Goal: Task Accomplishment & Management: Manage account settings

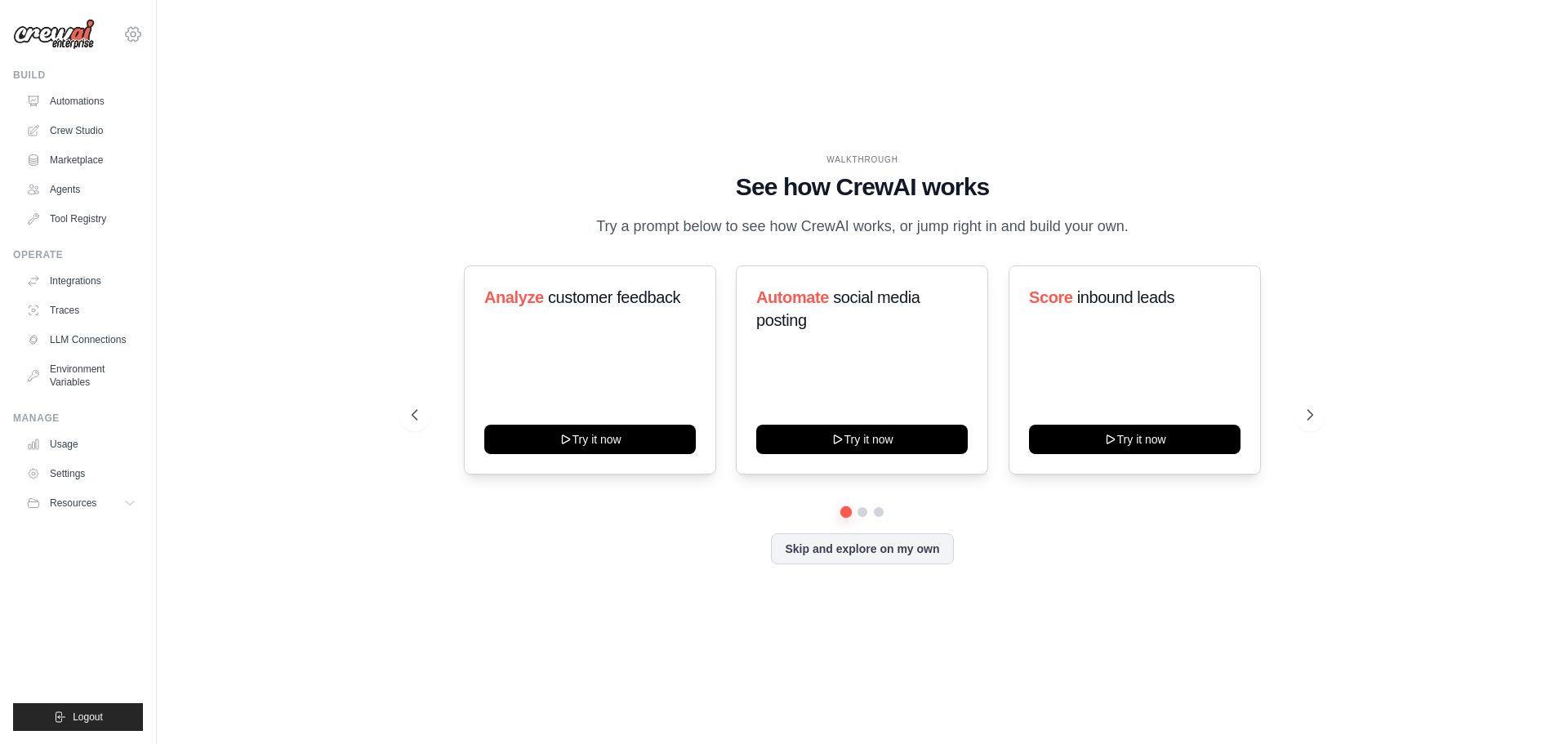
click at [128, 34] on icon at bounding box center [133, 34] width 20 height 20
click at [100, 115] on link "Settings" at bounding box center [133, 110] width 144 height 30
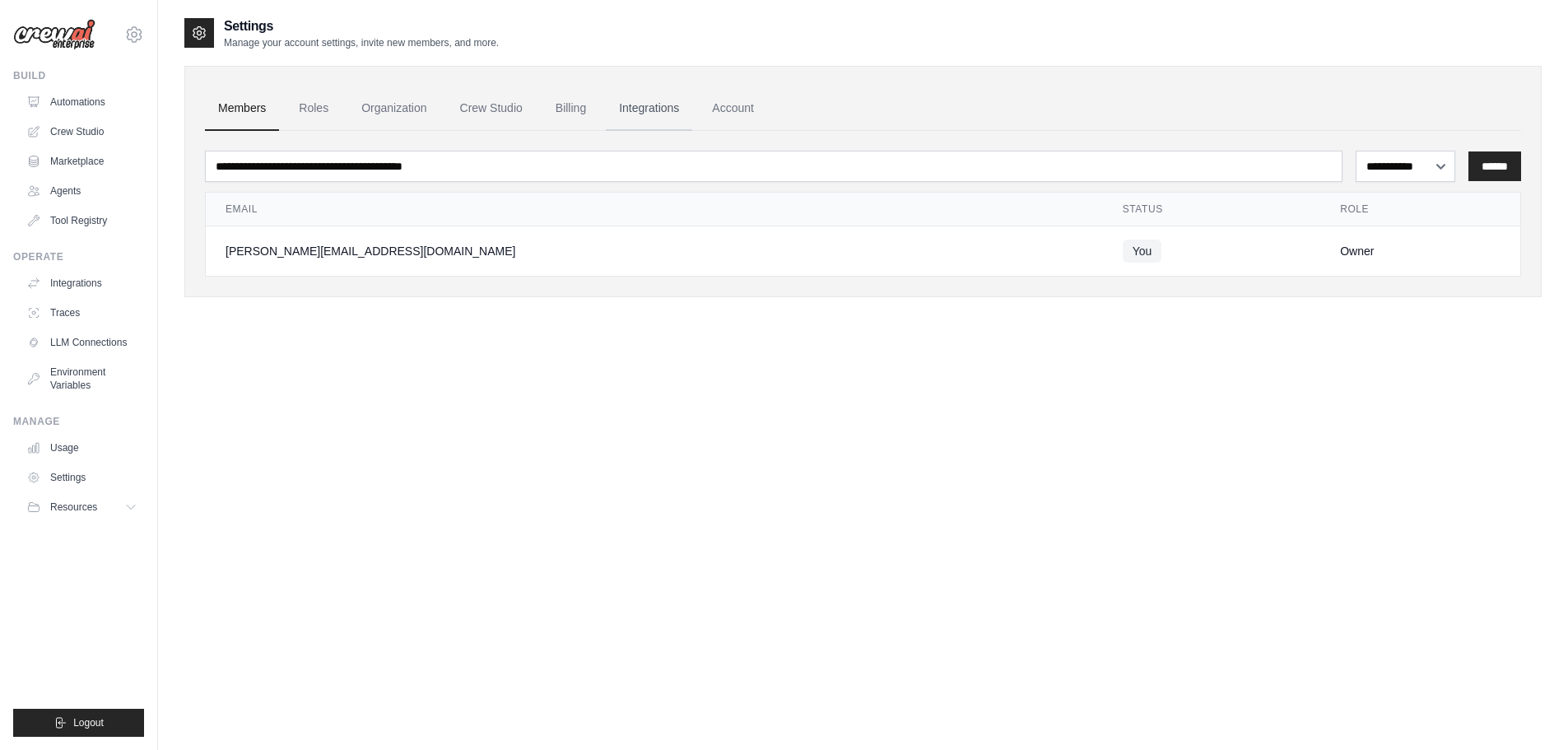
click at [679, 105] on link "Integrations" at bounding box center [649, 109] width 87 height 45
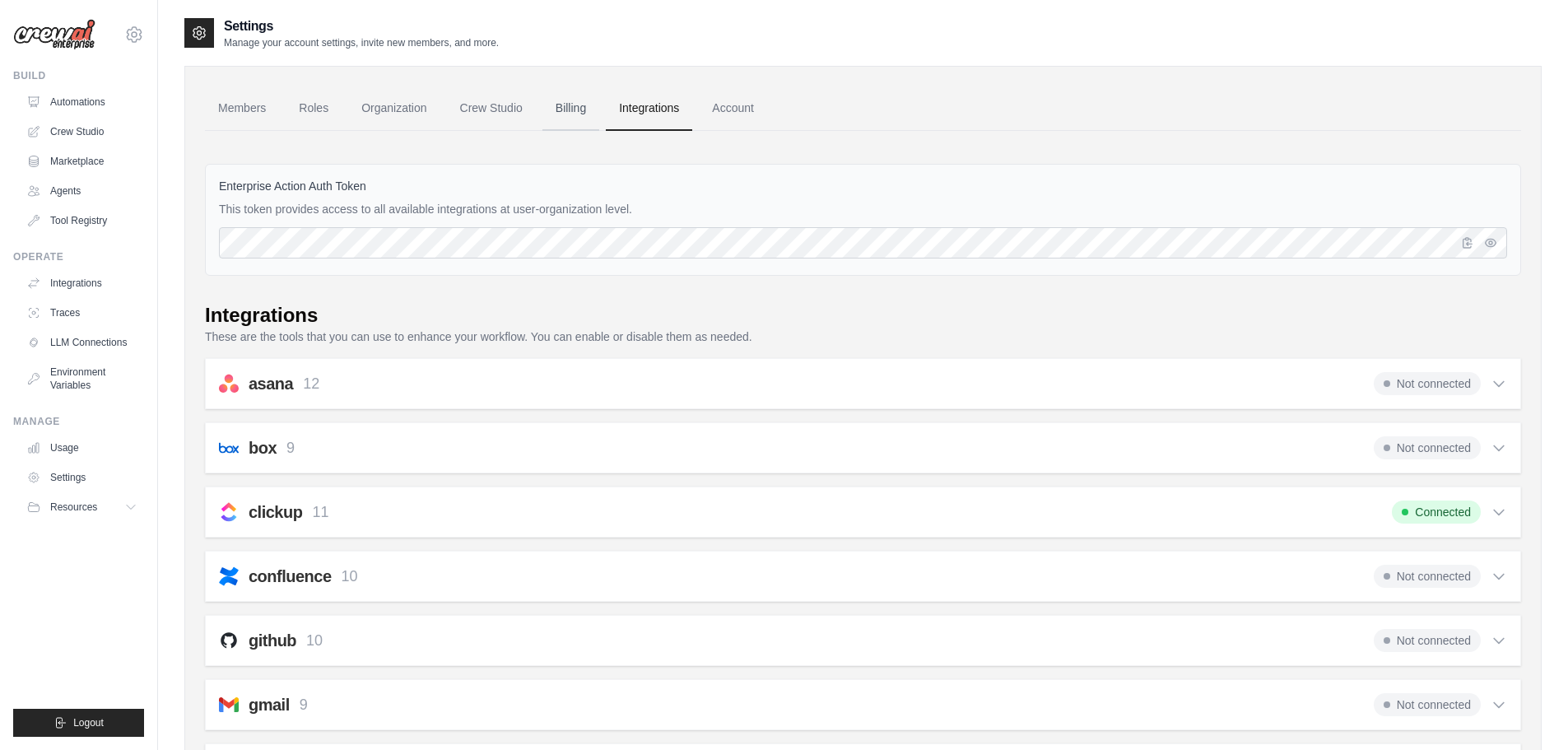
click at [573, 111] on link "Billing" at bounding box center [571, 109] width 57 height 45
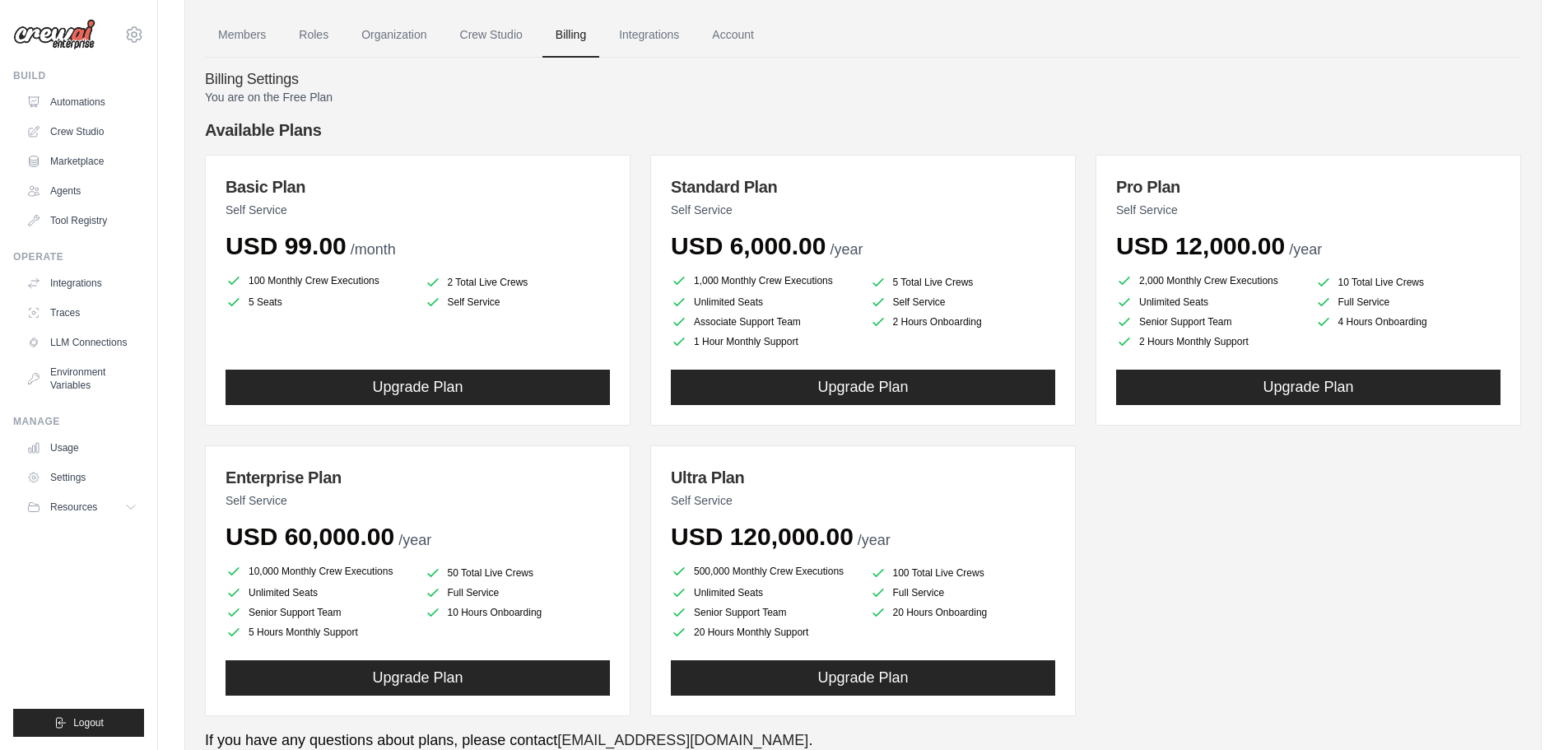
scroll to position [138, 0]
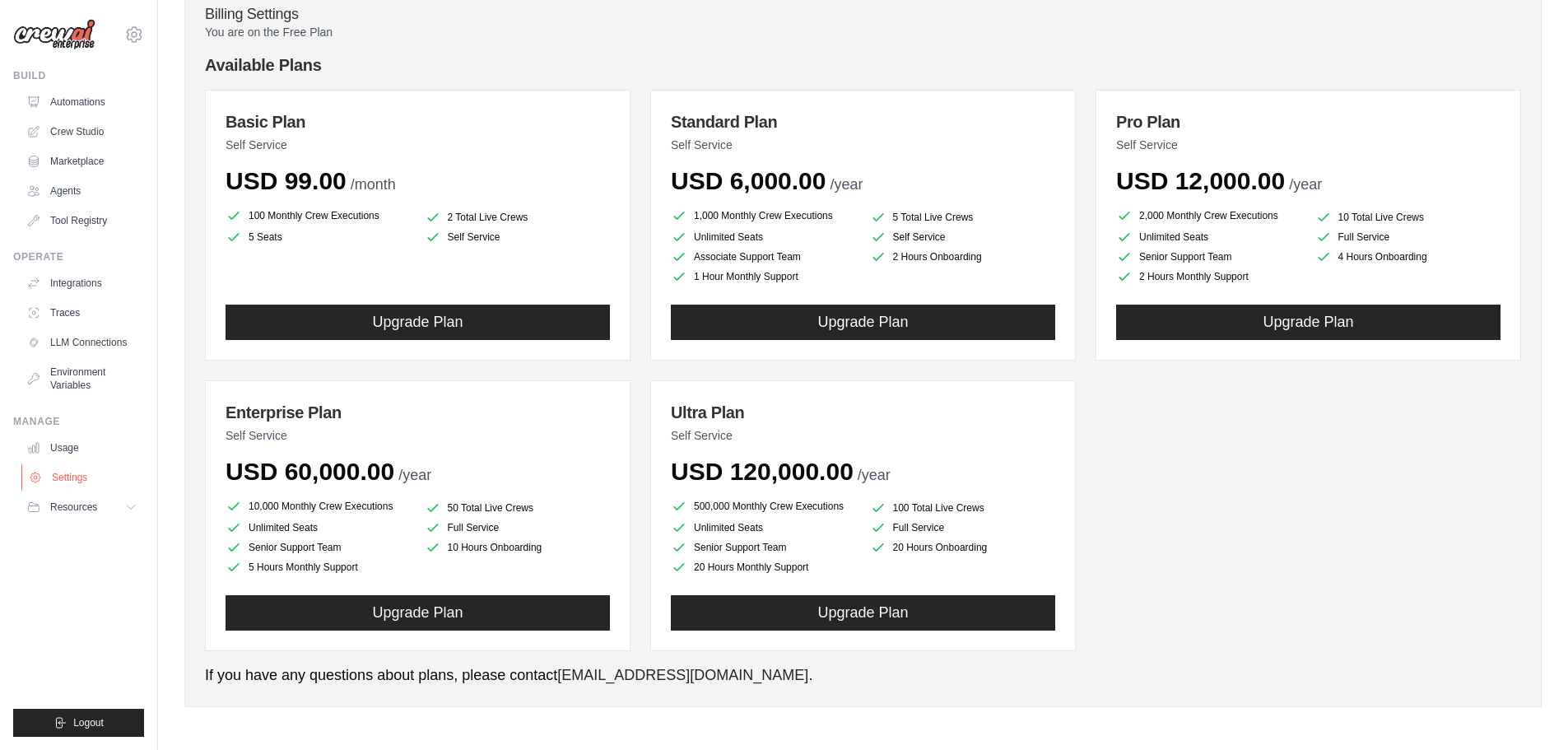
click at [90, 486] on link "Settings" at bounding box center [83, 477] width 124 height 27
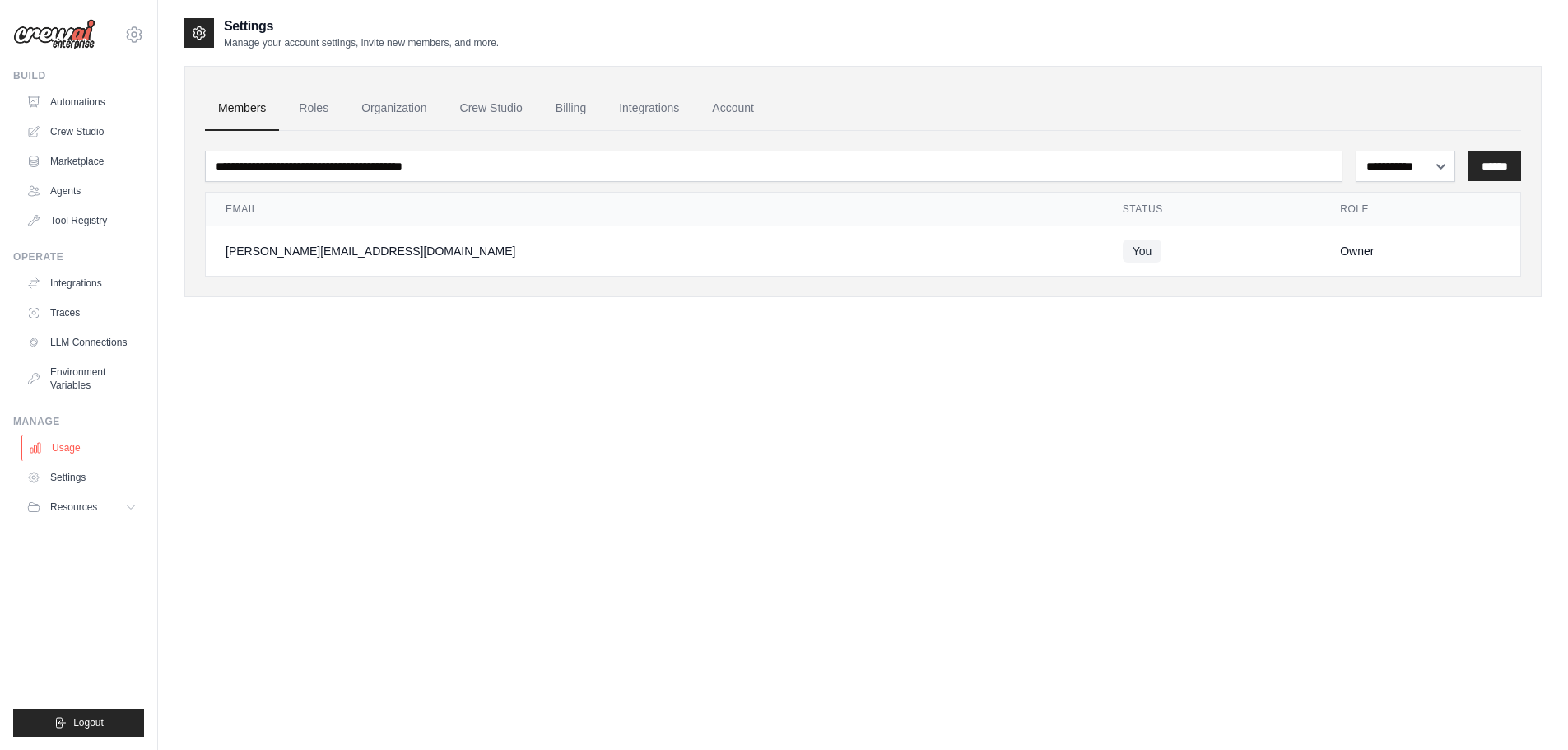
click at [72, 452] on link "Usage" at bounding box center [83, 447] width 124 height 27
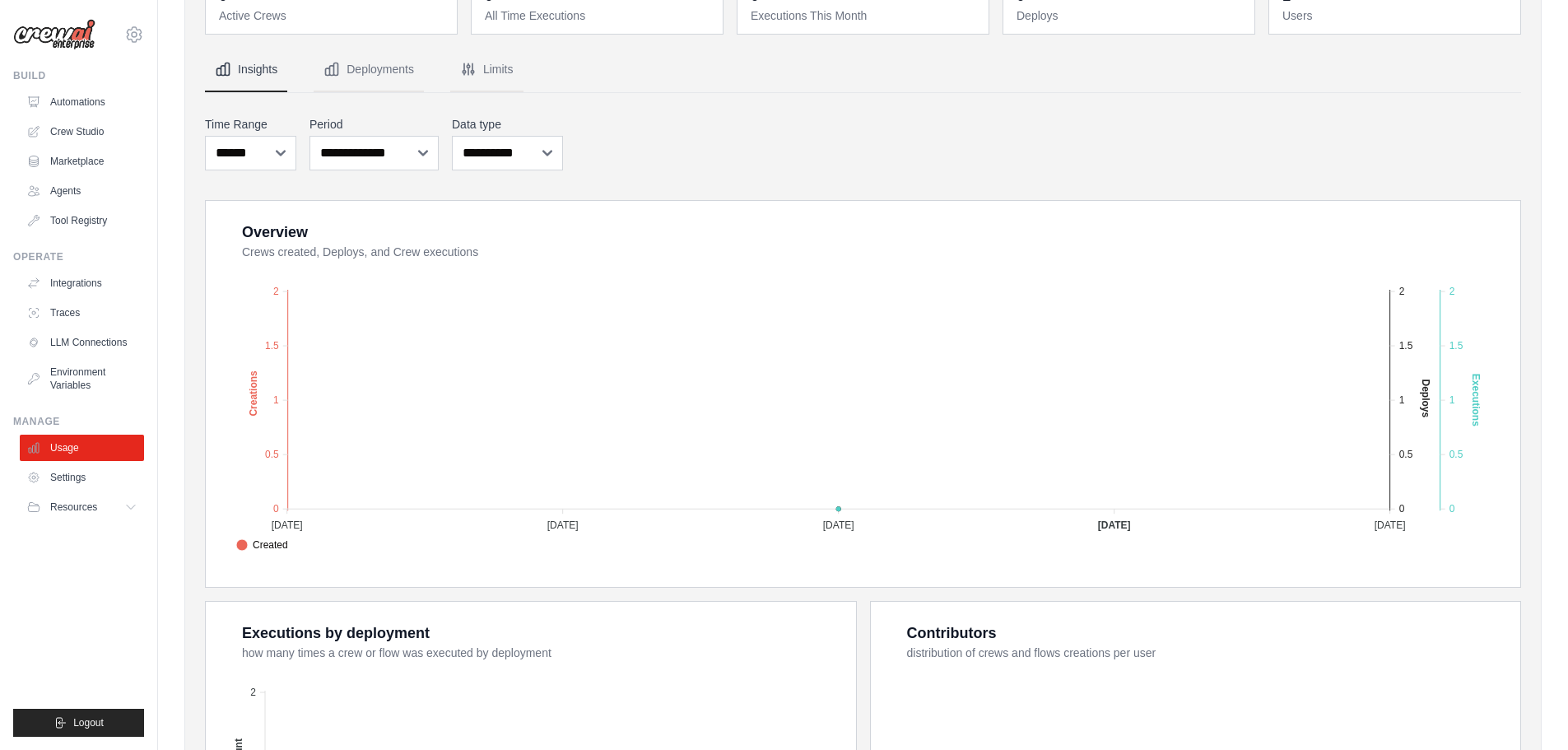
scroll to position [329, 0]
